Goal: Book appointment/travel/reservation

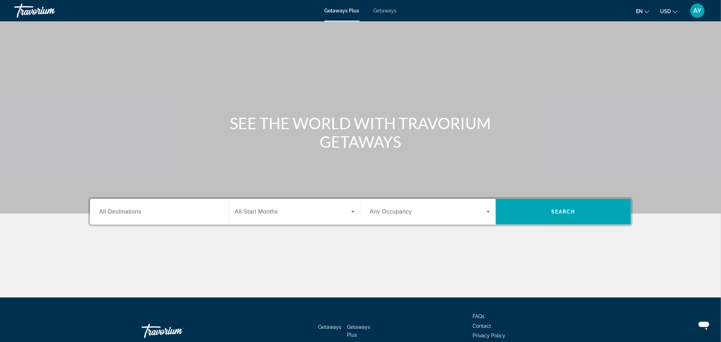
click at [140, 209] on span "All Destinations" at bounding box center [120, 212] width 42 height 6
click at [140, 209] on input "Destination All Destinations" at bounding box center [159, 212] width 120 height 9
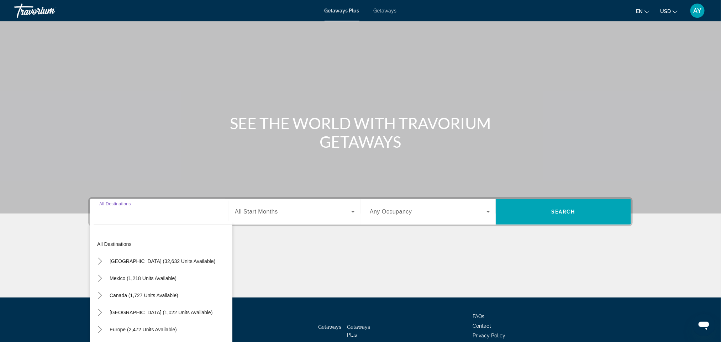
scroll to position [42, 0]
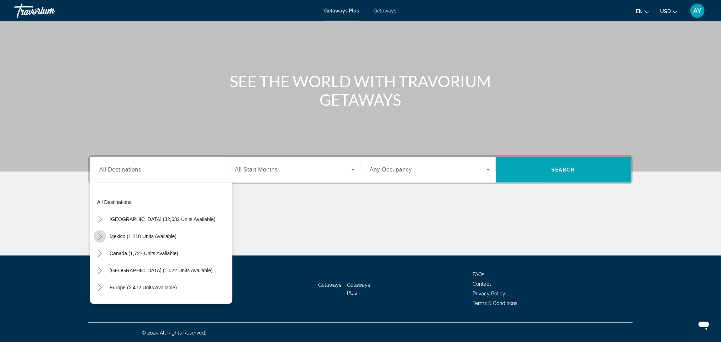
click at [97, 235] on icon "Toggle Mexico (1,218 units available)" at bounding box center [99, 236] width 7 height 7
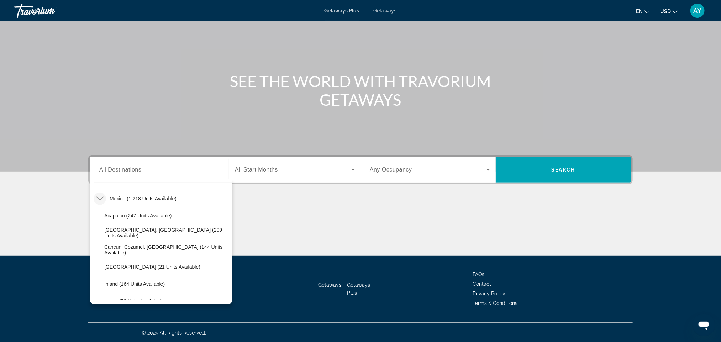
click at [254, 171] on span "All Start Months" at bounding box center [256, 170] width 43 height 6
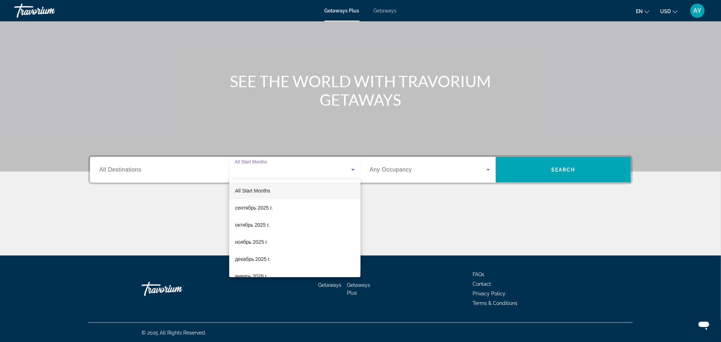
click at [197, 155] on div at bounding box center [360, 171] width 721 height 342
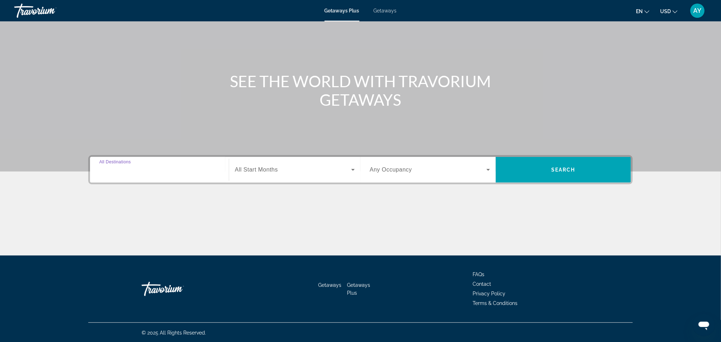
click at [157, 167] on input "Destination All Destinations" at bounding box center [159, 170] width 120 height 9
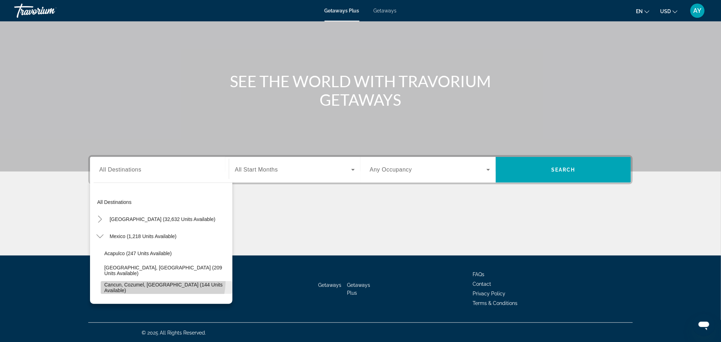
click at [152, 280] on span "Search widget" at bounding box center [167, 287] width 132 height 17
type input "**********"
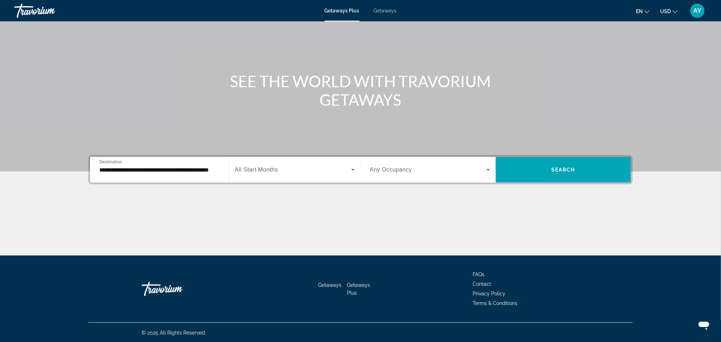
click at [276, 169] on span "All Start Months" at bounding box center [256, 170] width 43 height 6
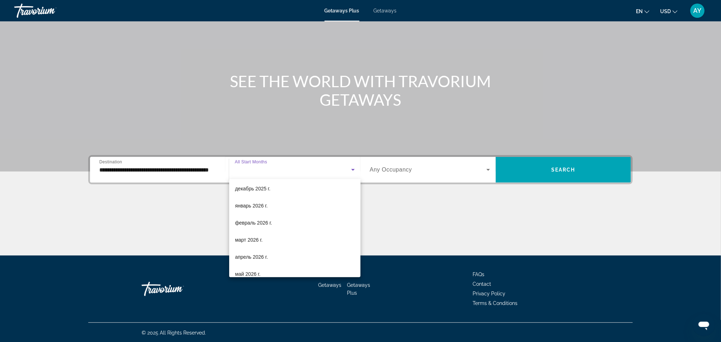
scroll to position [78, 0]
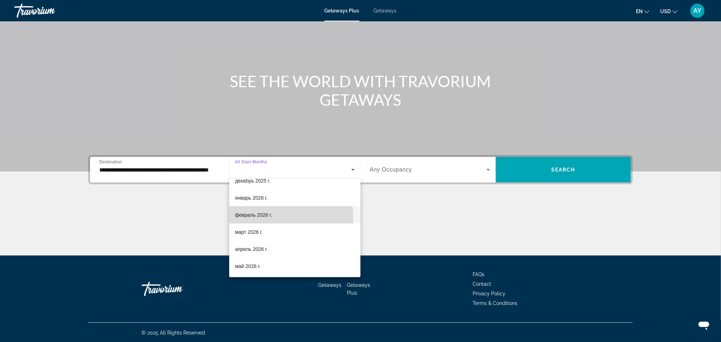
click at [255, 219] on span "февраль 2026 г." at bounding box center [253, 215] width 37 height 9
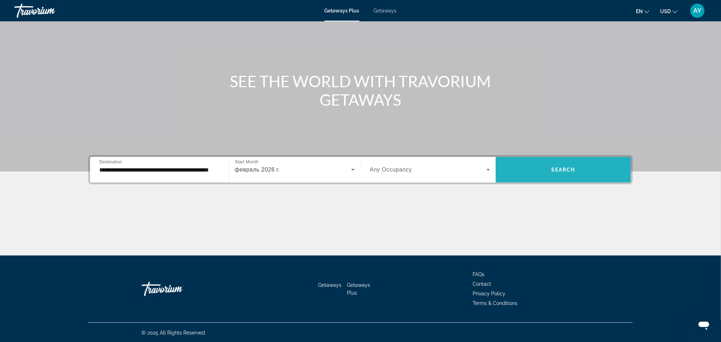
click at [565, 168] on span "Search" at bounding box center [564, 170] width 24 height 6
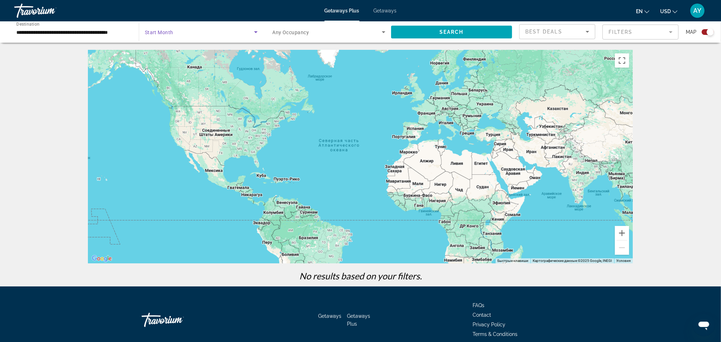
click at [235, 31] on span "Search widget" at bounding box center [199, 32] width 109 height 9
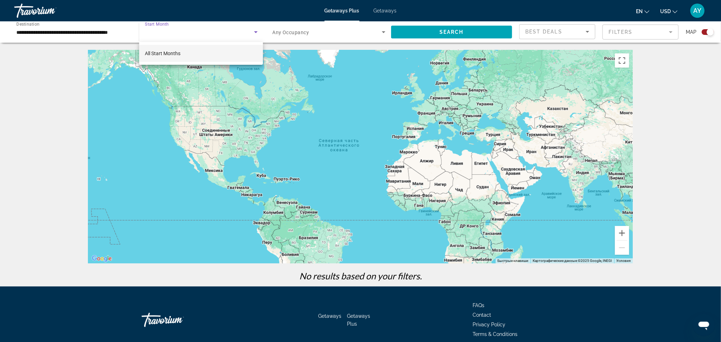
click at [165, 40] on div at bounding box center [360, 171] width 721 height 342
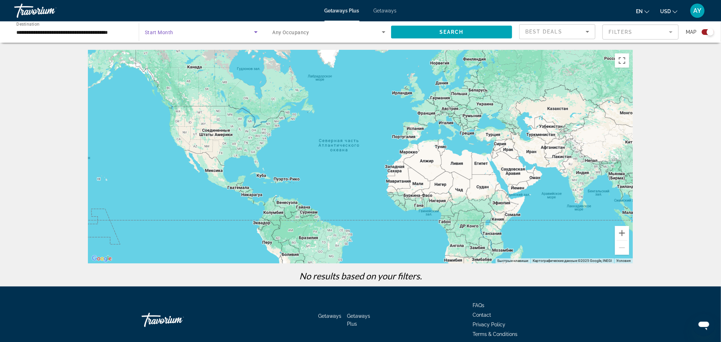
click at [218, 33] on span "Search widget" at bounding box center [199, 32] width 109 height 9
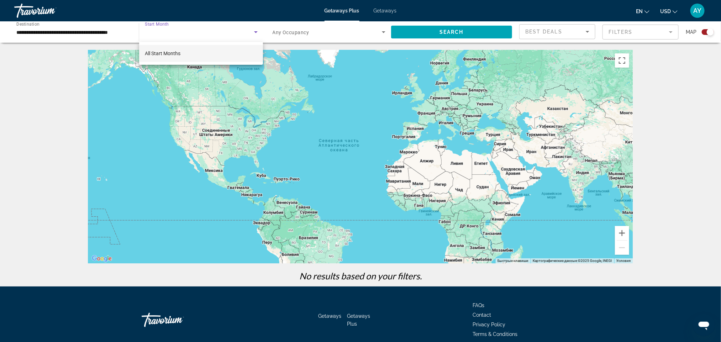
click at [121, 28] on div at bounding box center [360, 171] width 721 height 342
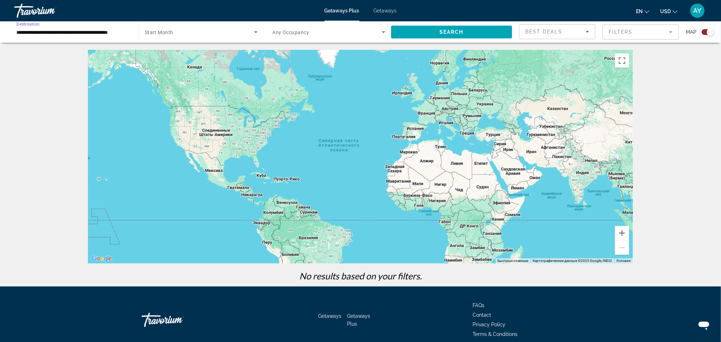
click at [121, 28] on input "**********" at bounding box center [72, 32] width 113 height 9
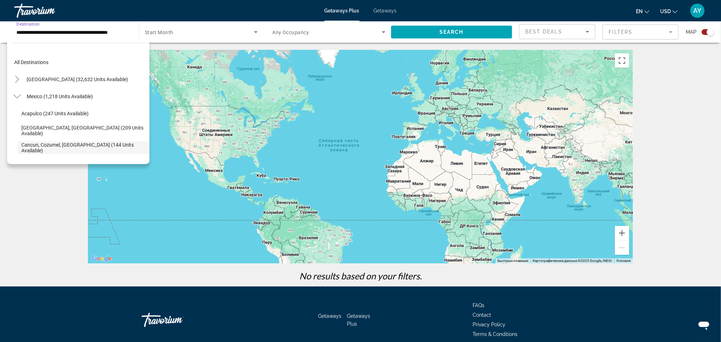
scroll to position [42, 0]
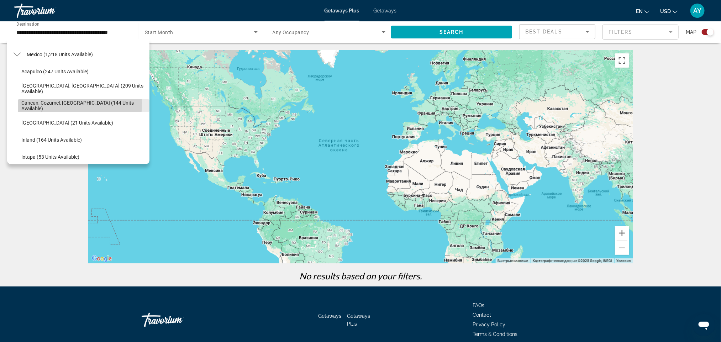
click at [36, 103] on span "Cancun, Cozumel, [GEOGRAPHIC_DATA] (144 units available)" at bounding box center [83, 105] width 125 height 11
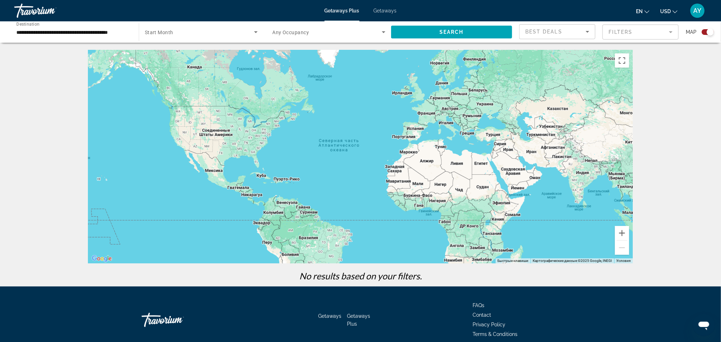
click at [161, 37] on div "Search widget" at bounding box center [201, 32] width 113 height 20
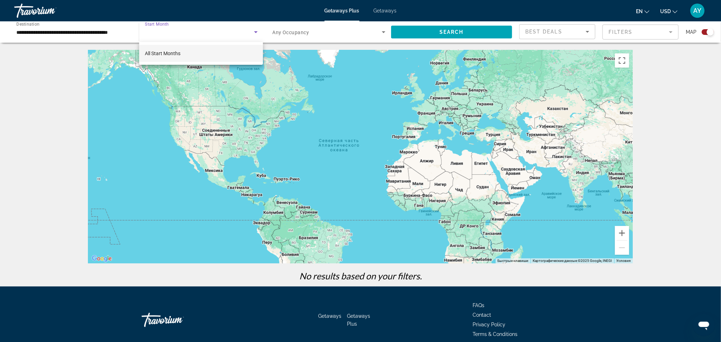
click at [253, 32] on div at bounding box center [360, 171] width 721 height 342
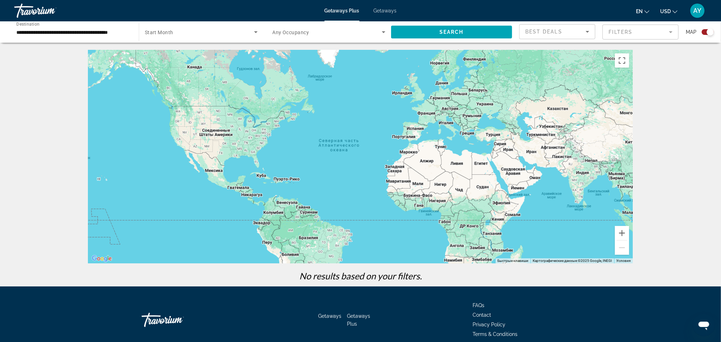
click at [203, 30] on span "Search widget" at bounding box center [199, 32] width 109 height 9
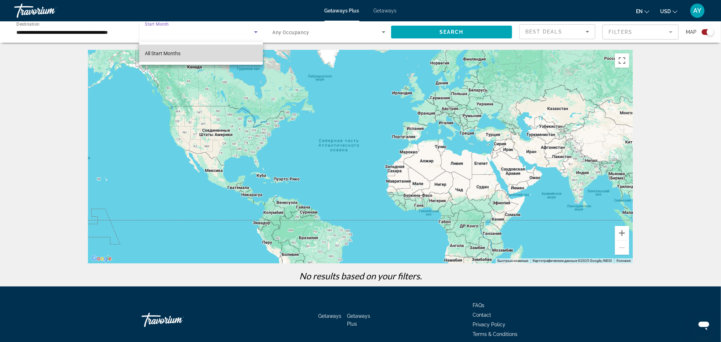
click at [167, 54] on span "All Start Months" at bounding box center [163, 54] width 36 height 6
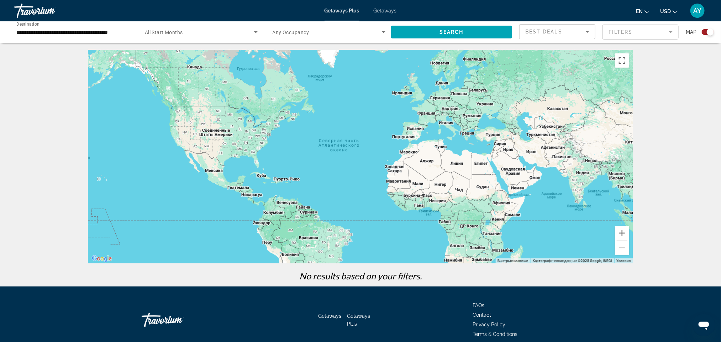
click at [351, 23] on div "Search widget" at bounding box center [329, 32] width 113 height 20
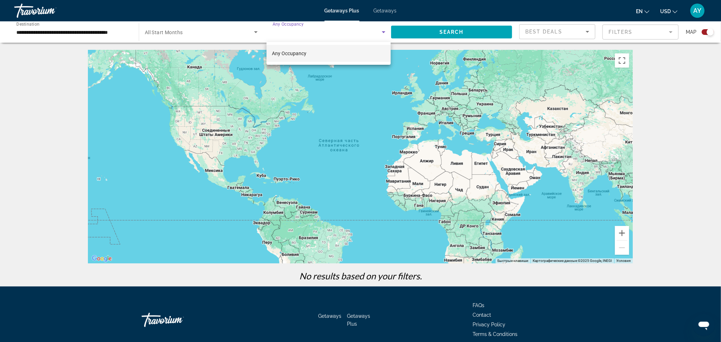
click at [202, 32] on div at bounding box center [360, 171] width 721 height 342
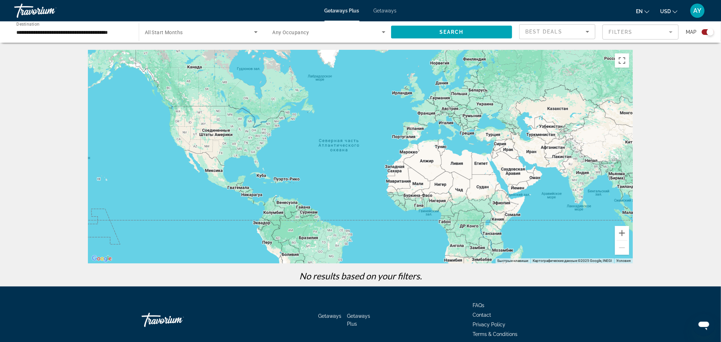
click at [104, 27] on div "**********" at bounding box center [72, 32] width 113 height 20
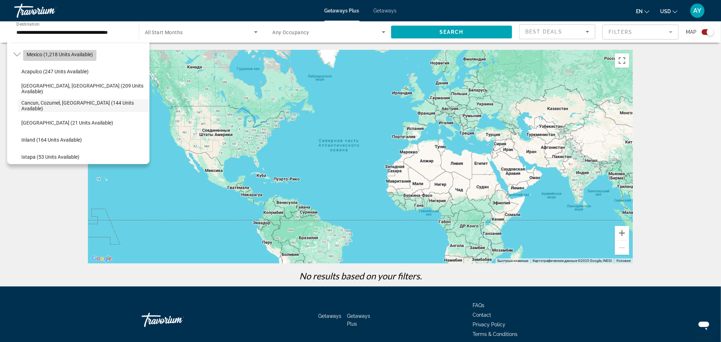
click at [38, 54] on span "Mexico (1,218 units available)" at bounding box center [60, 55] width 66 height 6
type input "**********"
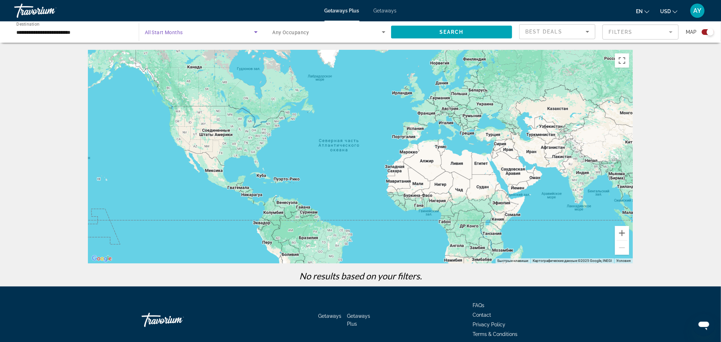
click at [217, 28] on span "Search widget" at bounding box center [199, 32] width 109 height 9
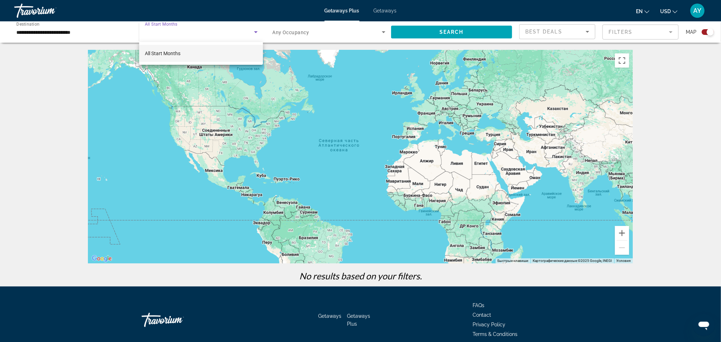
click at [217, 28] on div at bounding box center [360, 171] width 721 height 342
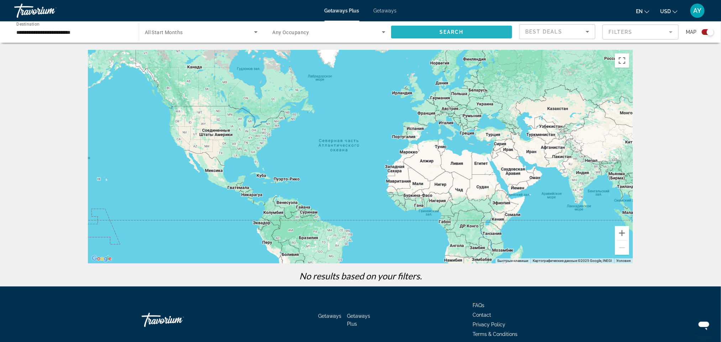
click at [436, 36] on span "Search widget" at bounding box center [451, 31] width 121 height 17
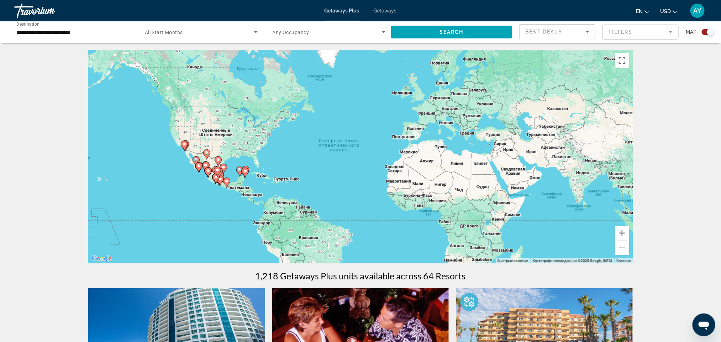
click at [224, 21] on div "Start Month All Start Months" at bounding box center [201, 31] width 125 height 21
click at [216, 23] on div "Search widget" at bounding box center [201, 32] width 113 height 20
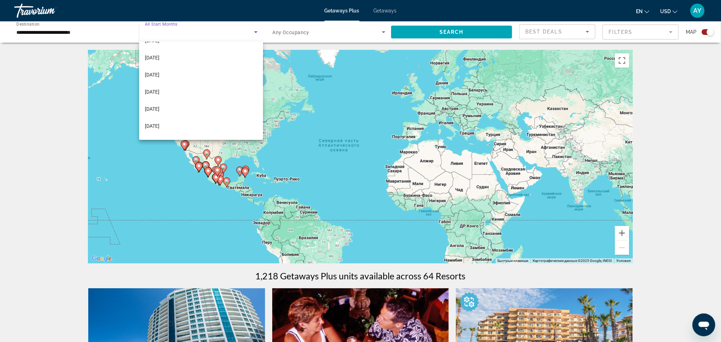
scroll to position [80, 0]
click at [158, 96] on span "[DATE]" at bounding box center [152, 93] width 15 height 9
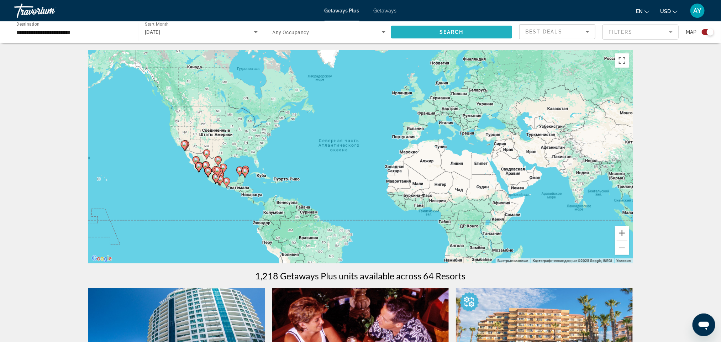
click at [420, 31] on span "Search widget" at bounding box center [451, 31] width 121 height 17
